Goal: Information Seeking & Learning: Learn about a topic

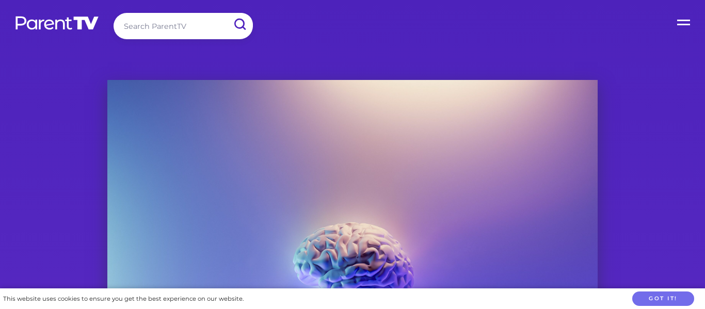
scroll to position [438, 0]
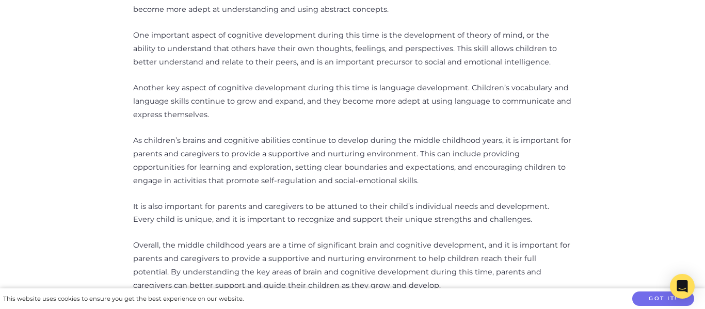
scroll to position [668, 0]
